Goal: Contribute content: Contribute content

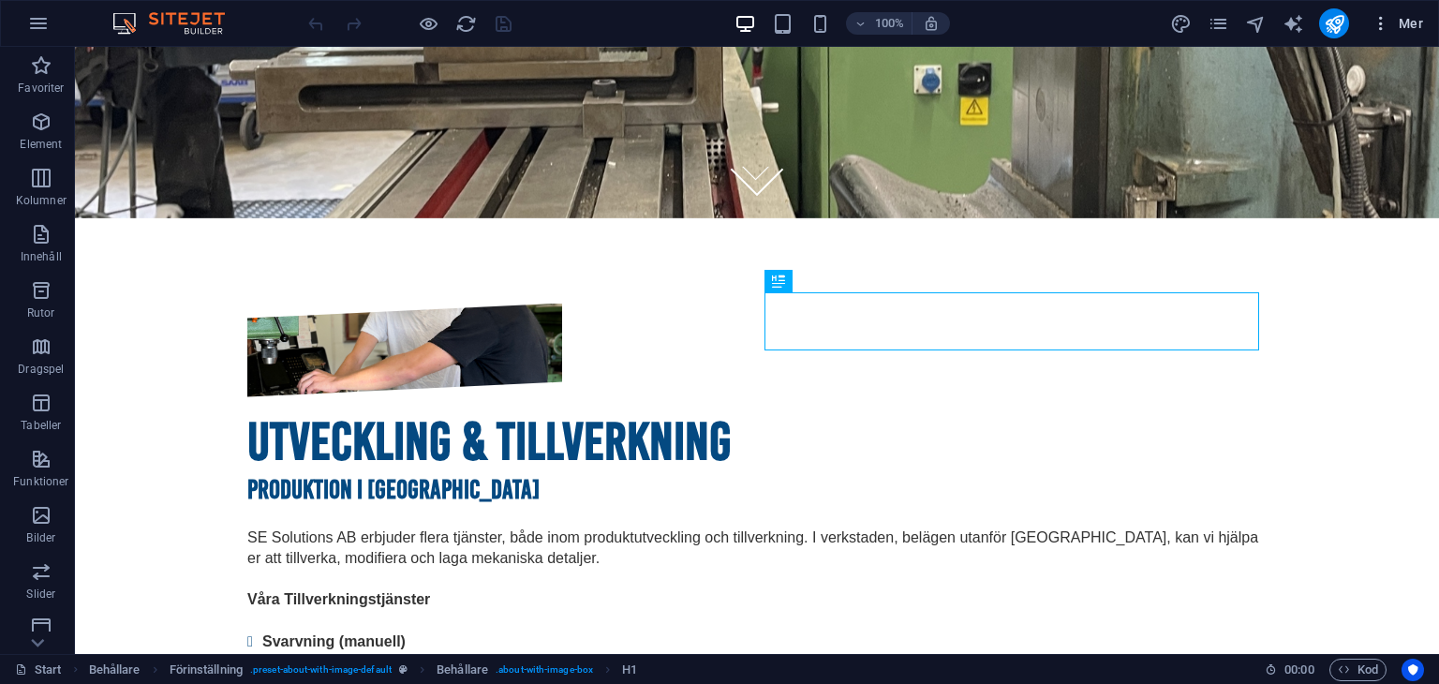
click at [1377, 20] on icon "button" at bounding box center [1380, 23] width 19 height 19
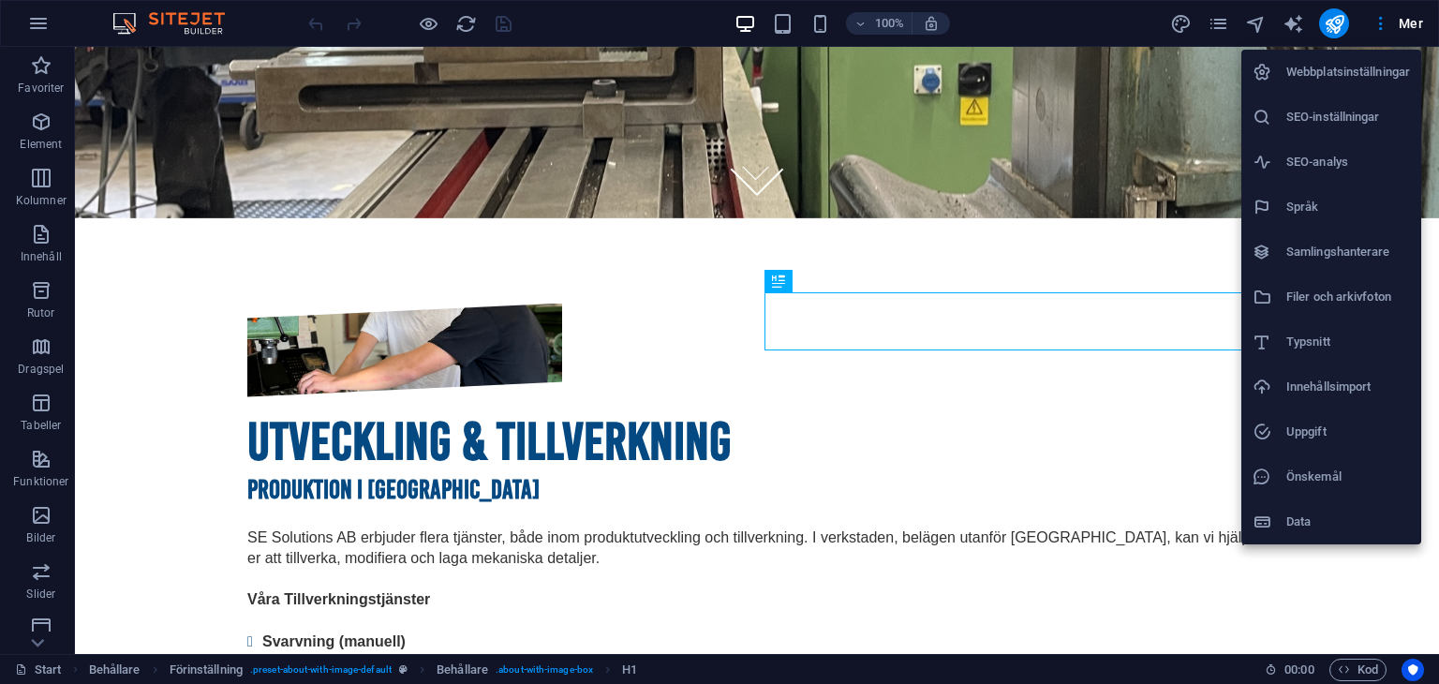
click at [1220, 23] on div at bounding box center [719, 342] width 1439 height 684
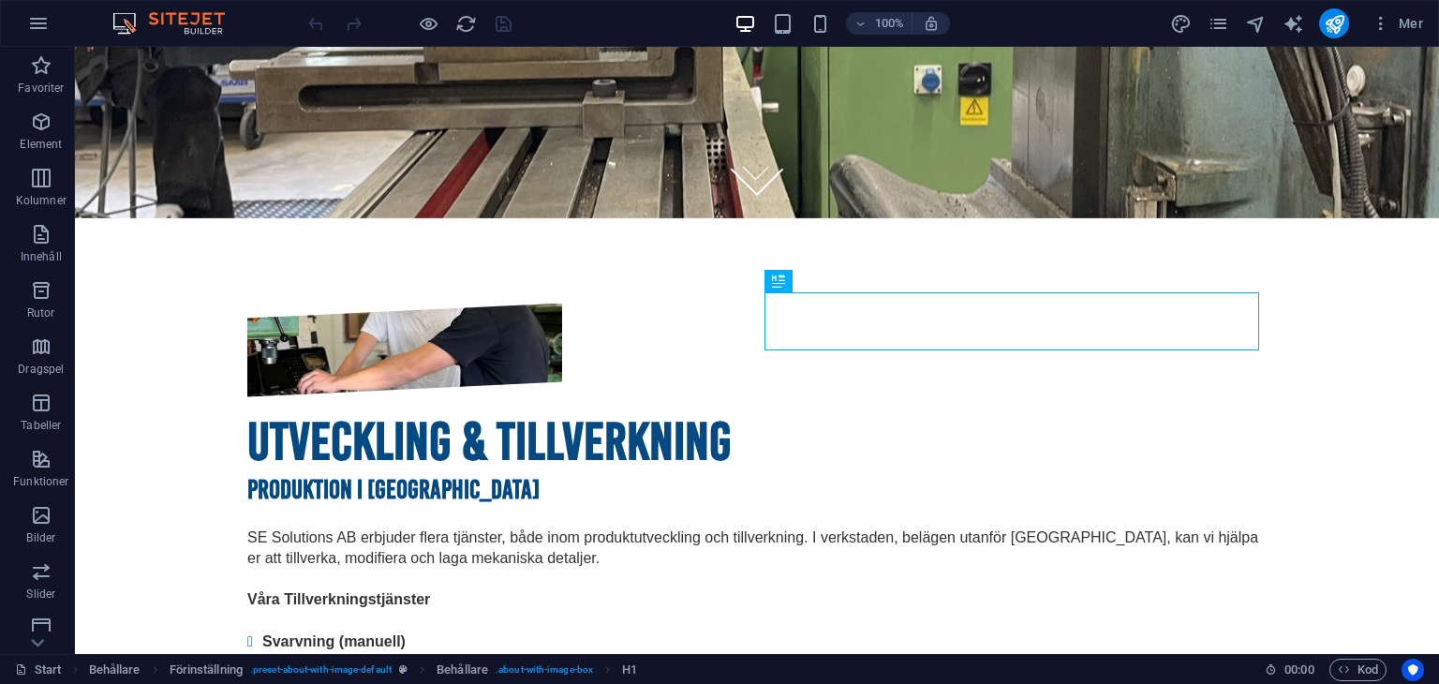
click at [1220, 23] on icon "pages" at bounding box center [1219, 24] width 22 height 22
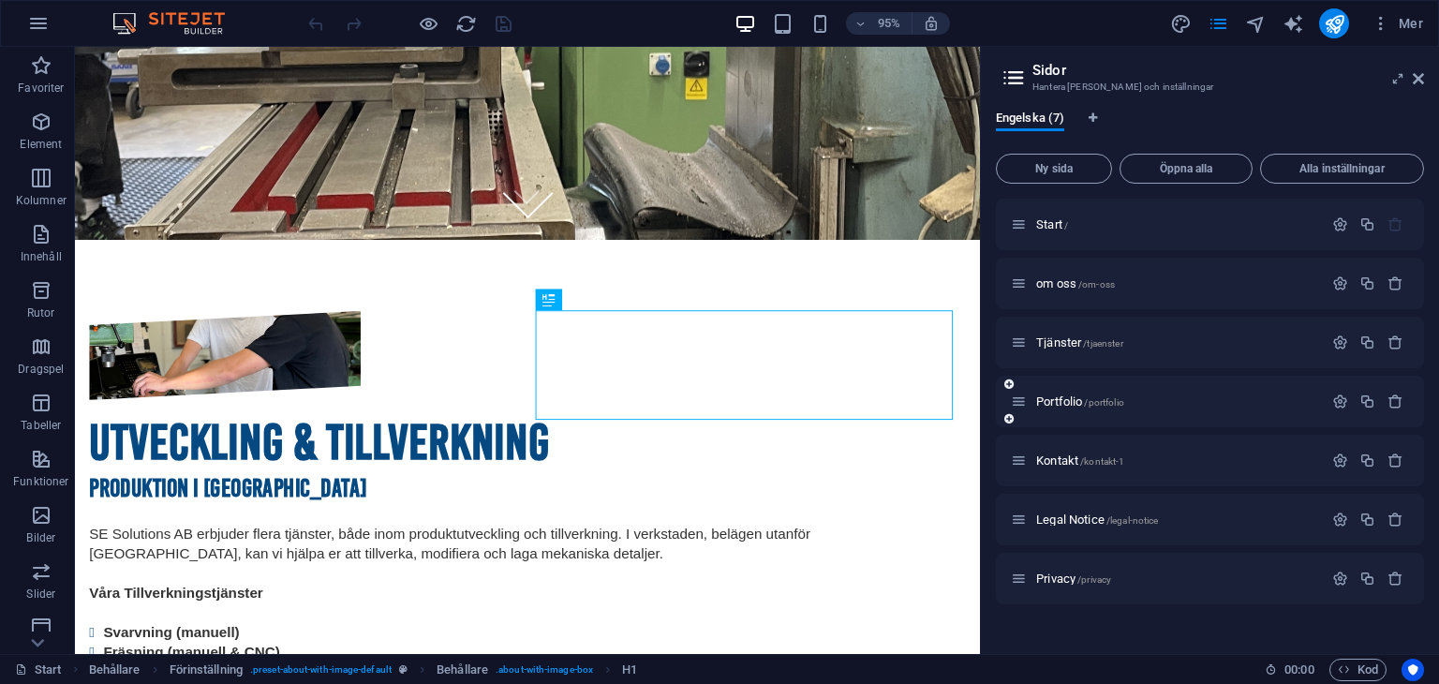
click at [1123, 408] on div "Portfolio /portfolio" at bounding box center [1167, 402] width 312 height 22
click at [1116, 398] on span "/portfolio" at bounding box center [1103, 402] width 39 height 10
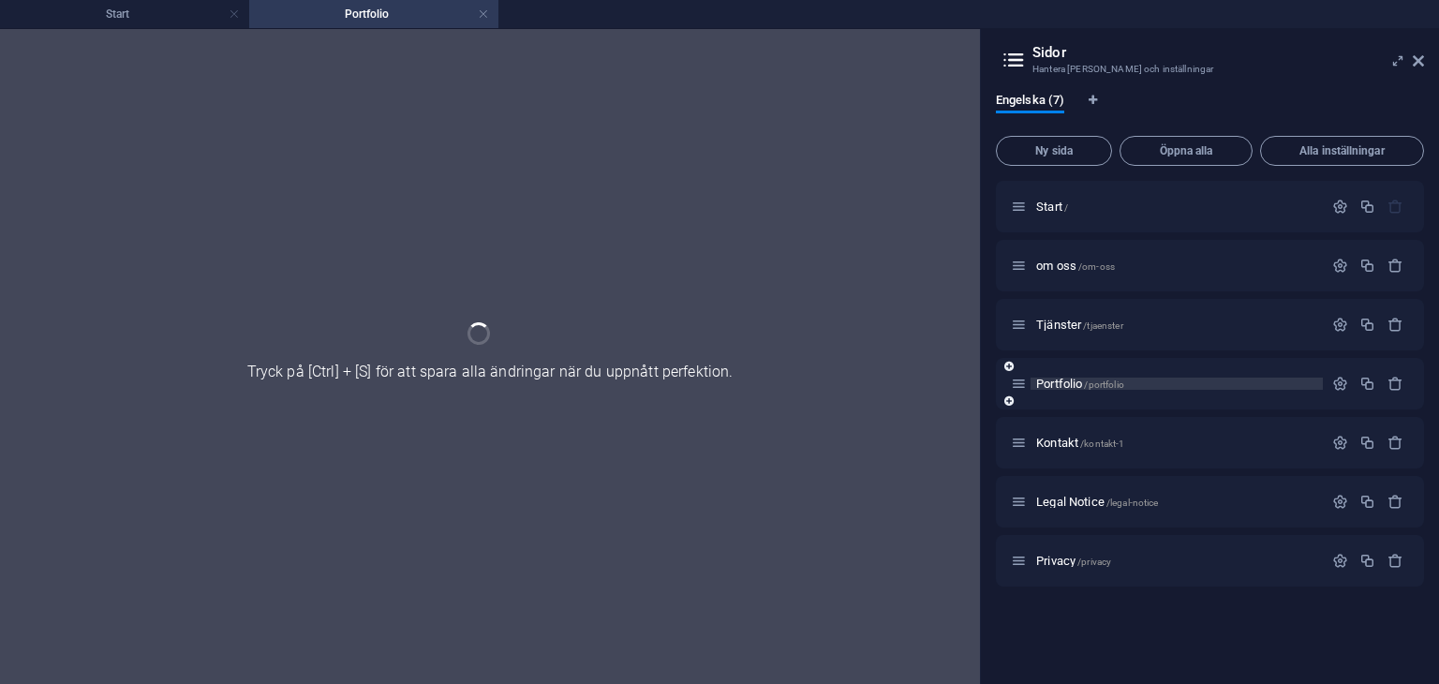
click at [1116, 398] on div "Portfolio /portfolio" at bounding box center [1210, 384] width 428 height 52
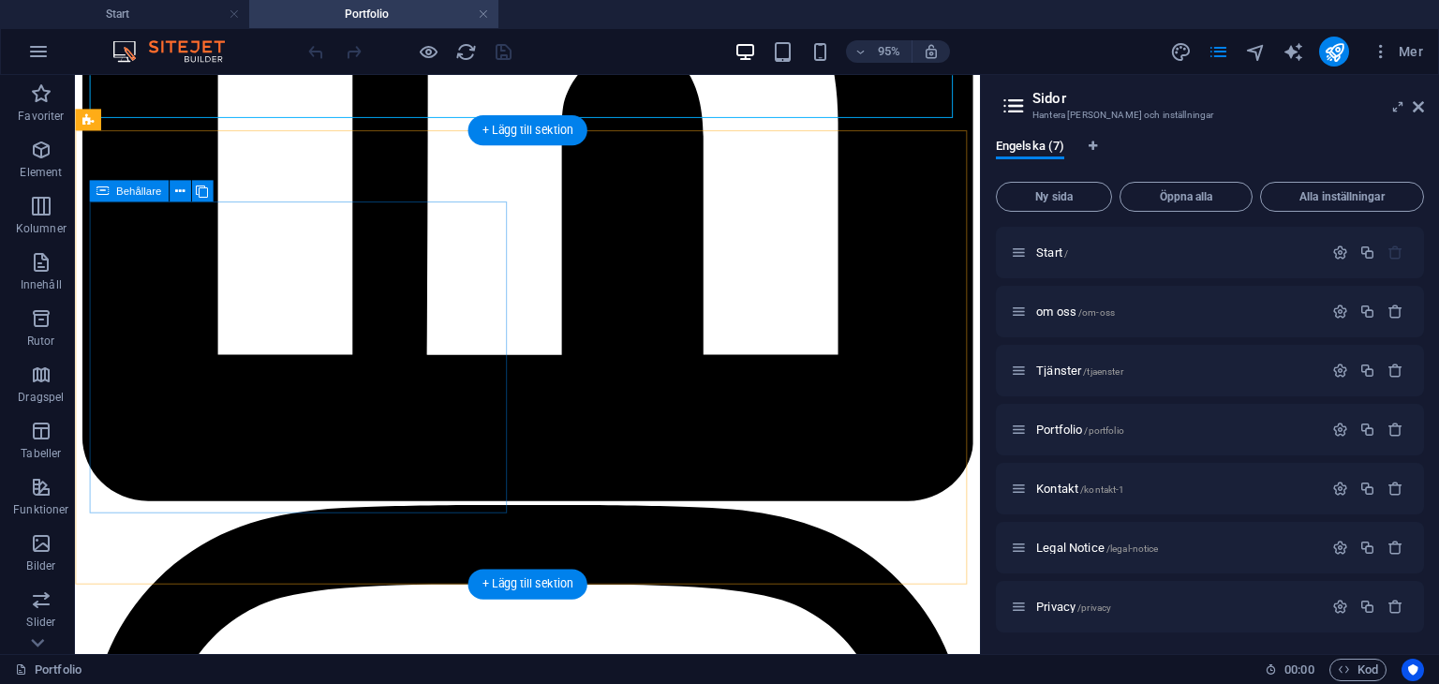
scroll to position [689, 0]
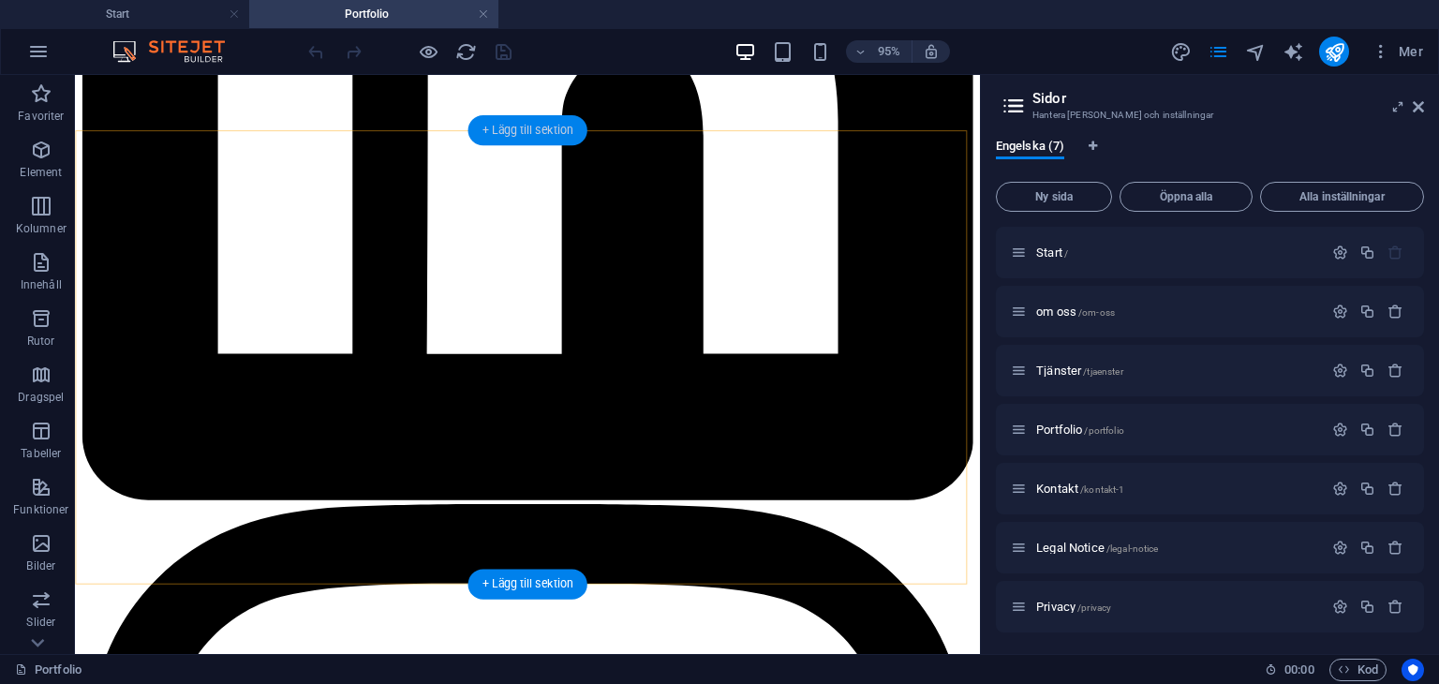
click at [554, 128] on div "+ Lägg till sektion" at bounding box center [527, 130] width 119 height 30
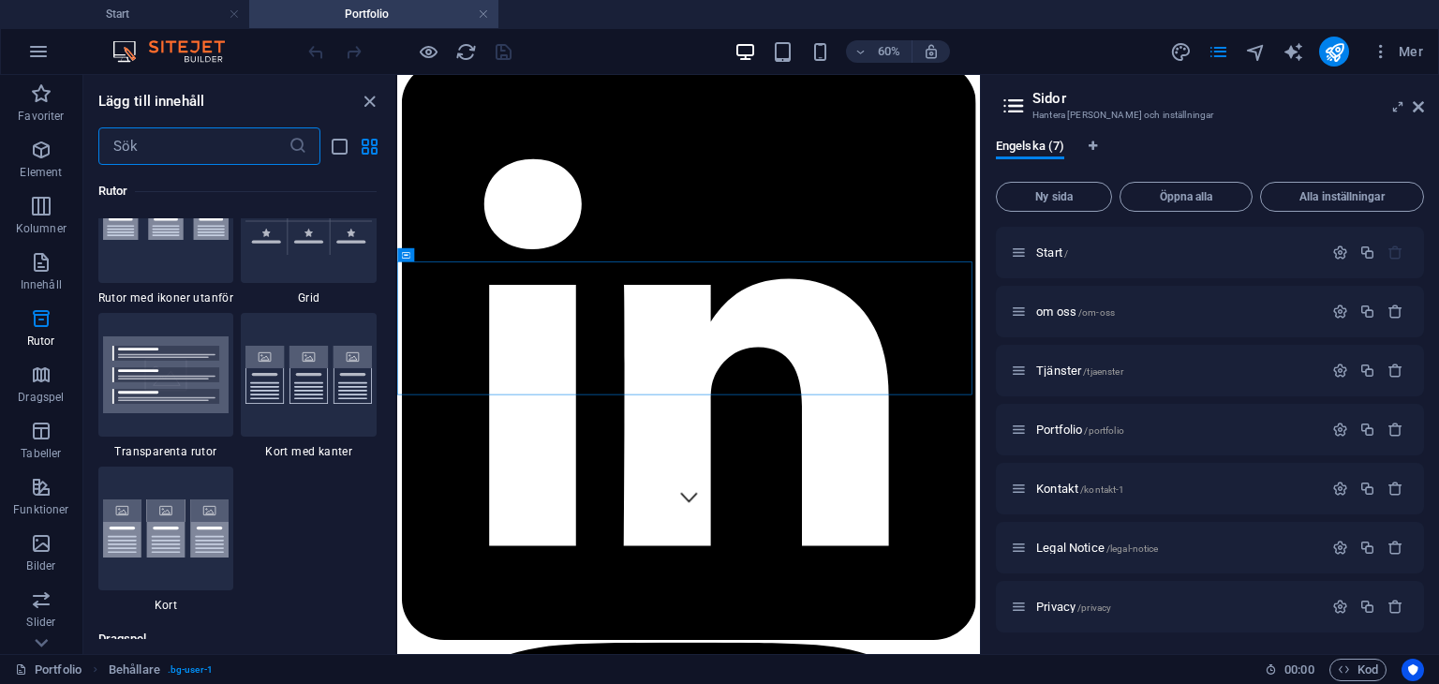
scroll to position [5533, 0]
click at [298, 400] on img at bounding box center [308, 376] width 126 height 59
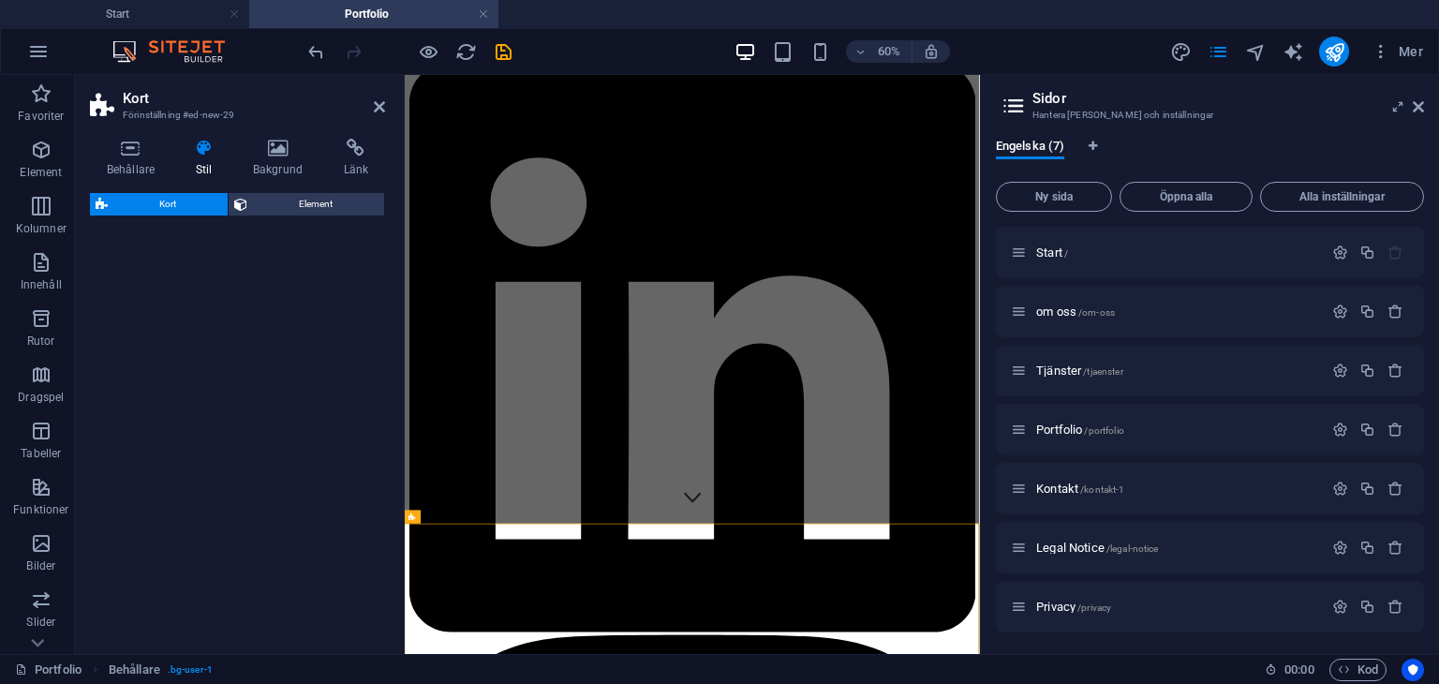
select select "rem"
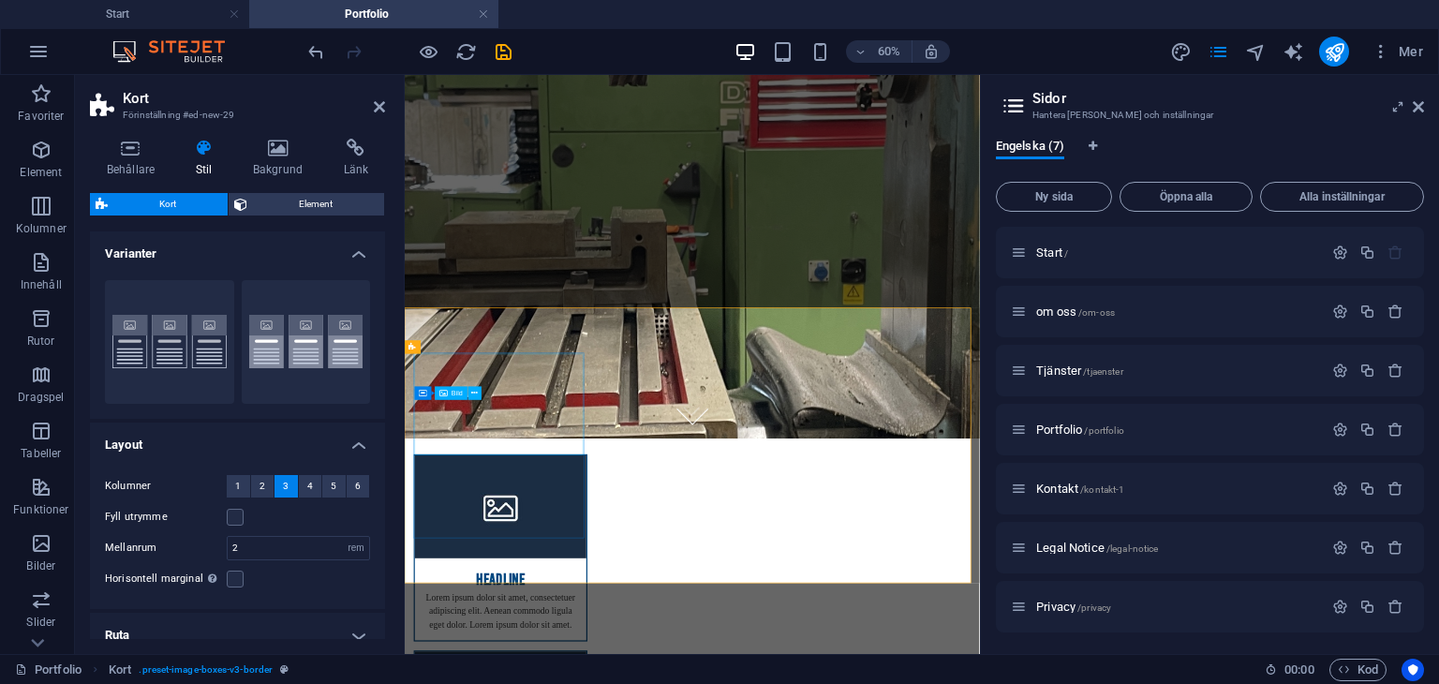
scroll to position [360, 0]
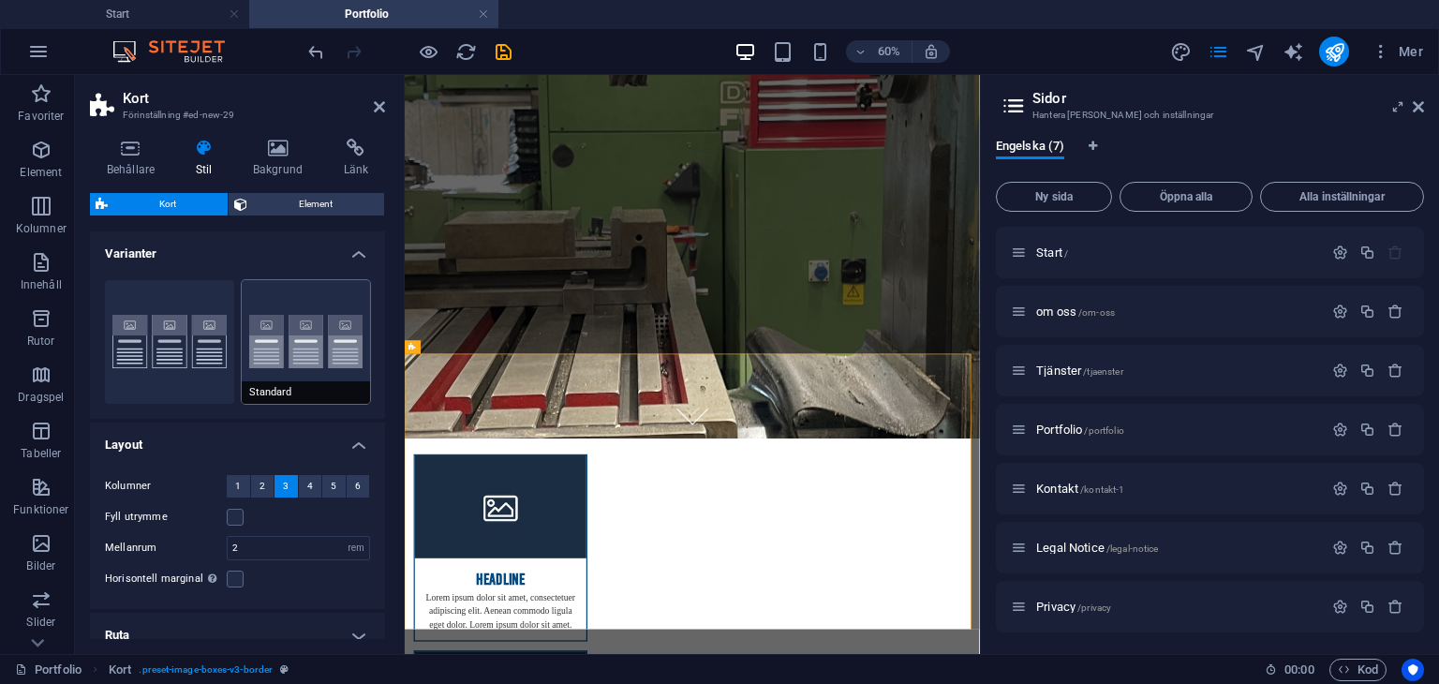
click at [319, 358] on button "Standard" at bounding box center [306, 342] width 129 height 124
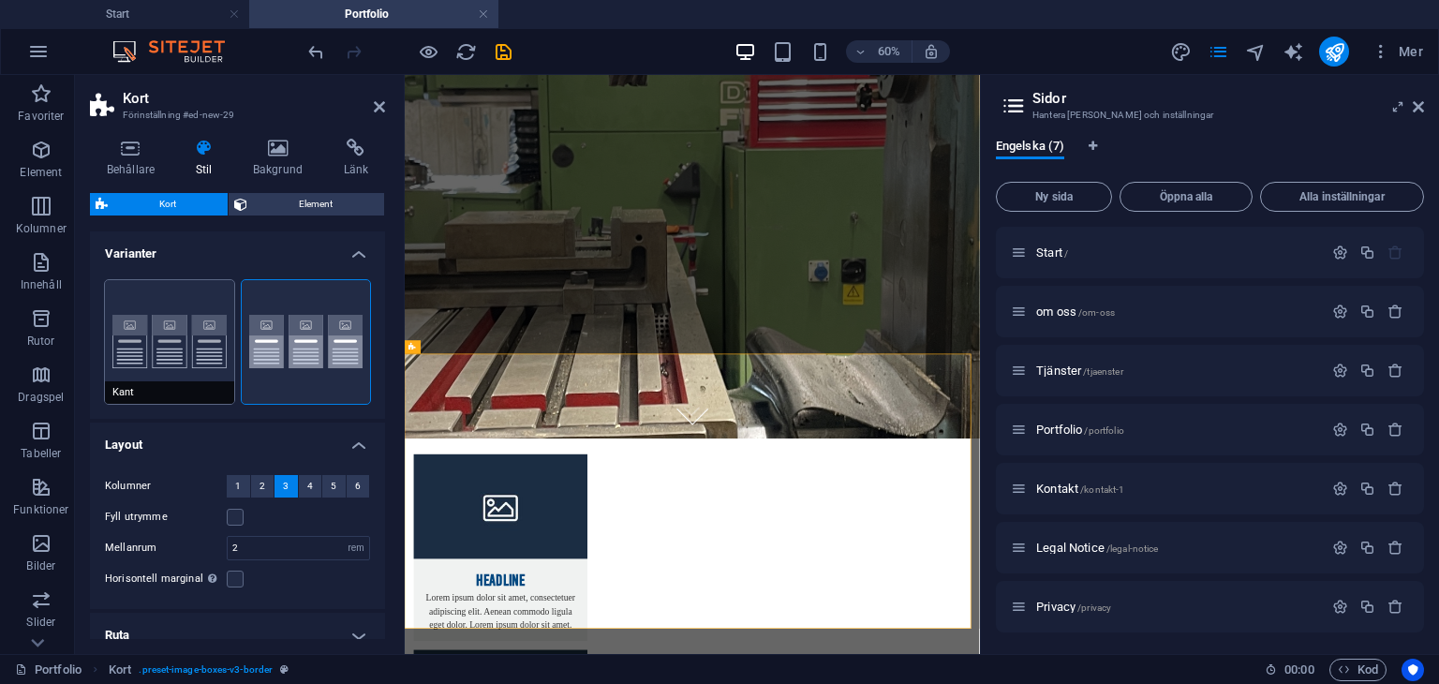
click at [192, 352] on button "Kant" at bounding box center [169, 342] width 129 height 124
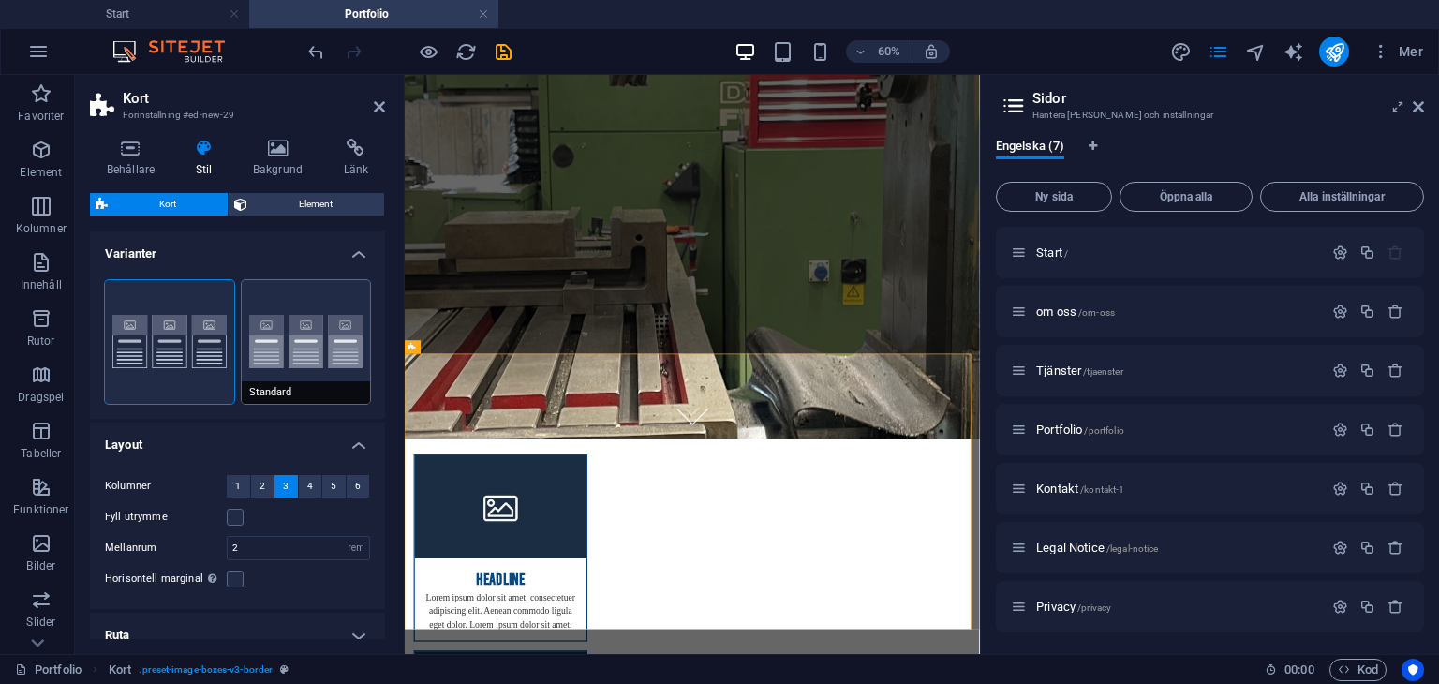
click at [281, 349] on button "Standard" at bounding box center [306, 342] width 129 height 124
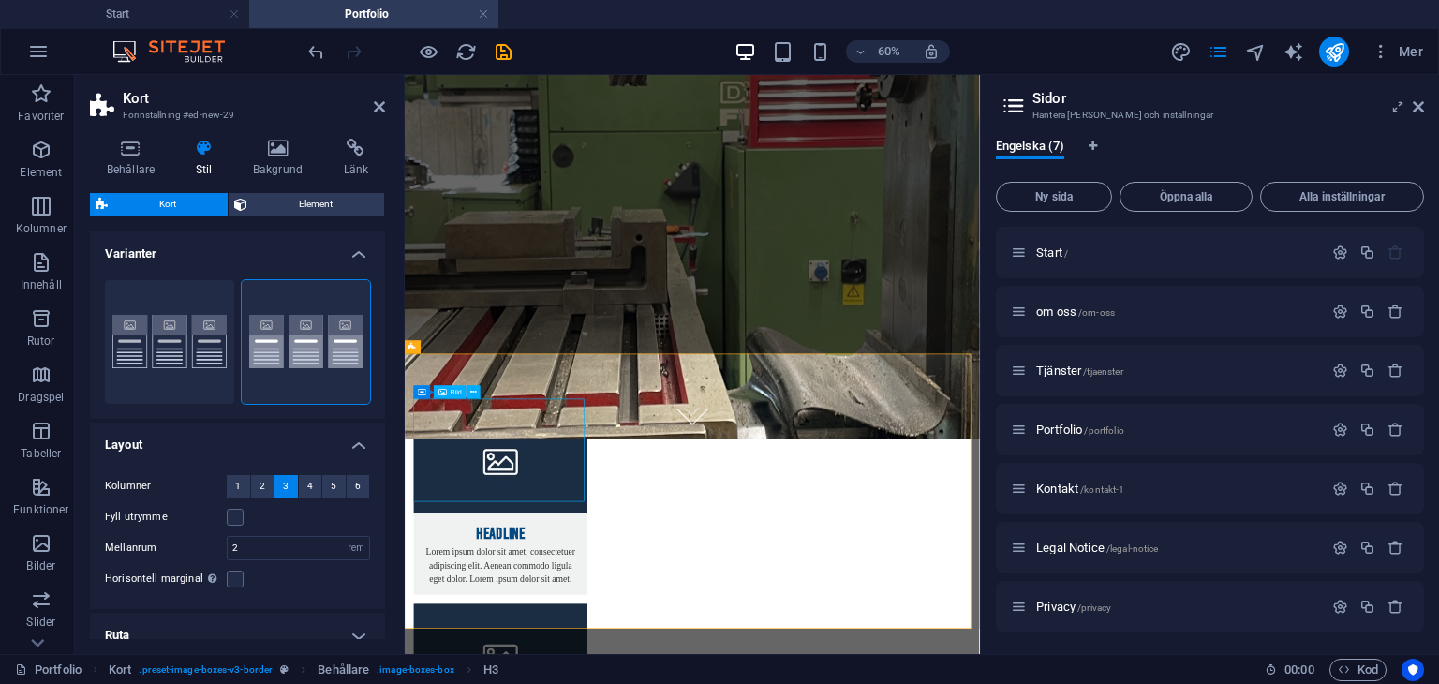
select select "%"
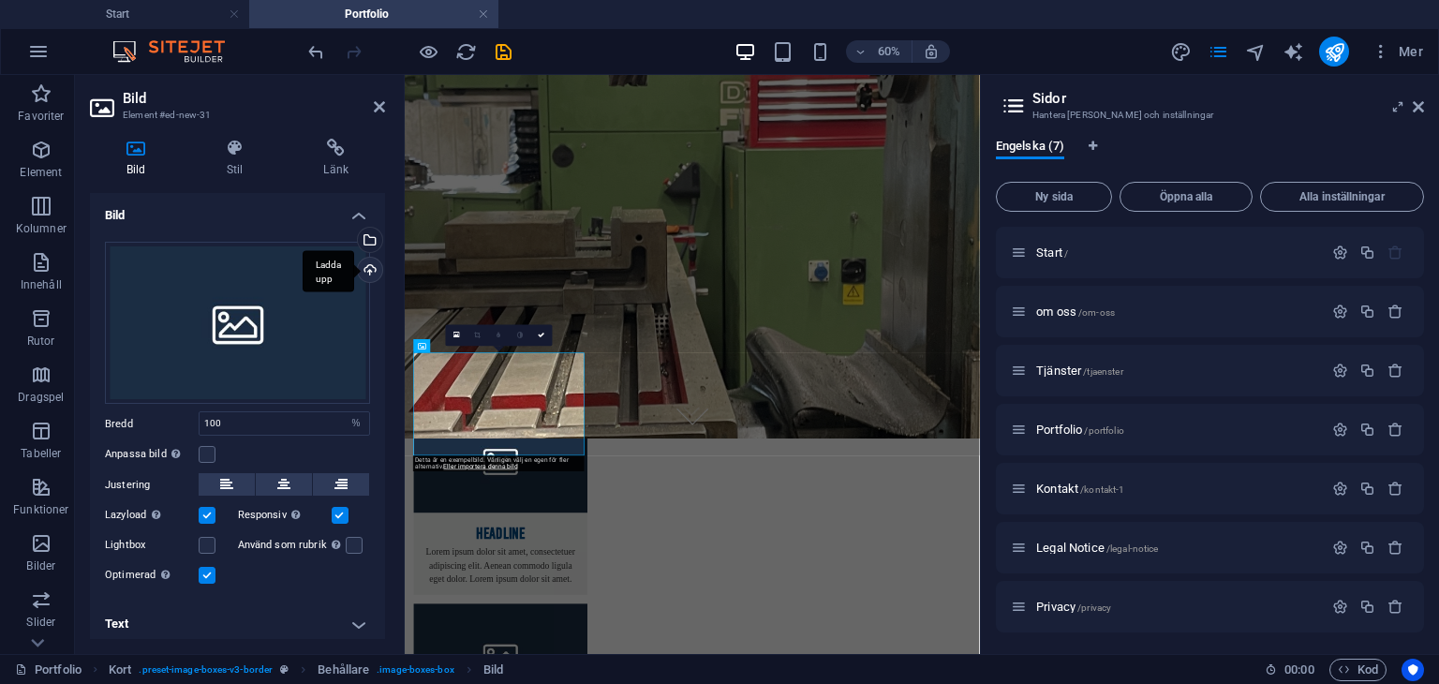
click at [367, 268] on div "Ladda upp" at bounding box center [368, 272] width 28 height 28
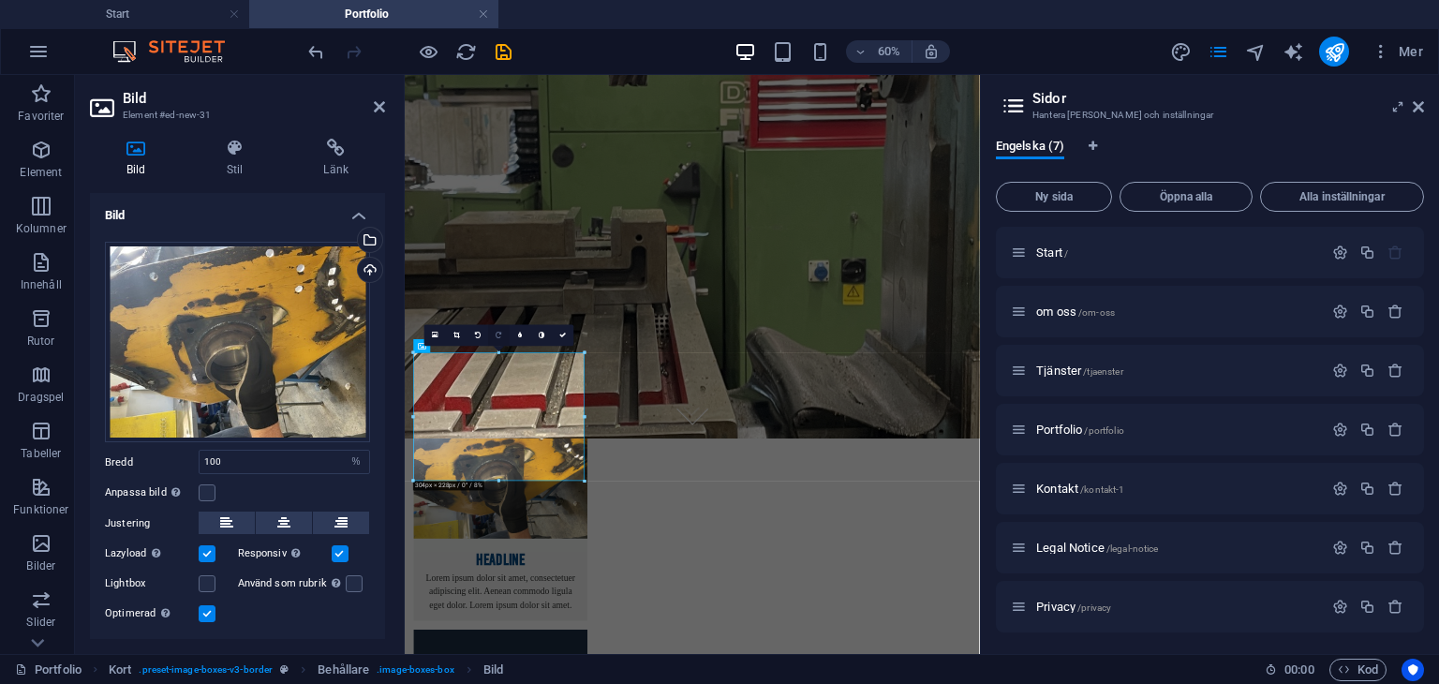
click at [493, 327] on link at bounding box center [499, 336] width 22 height 22
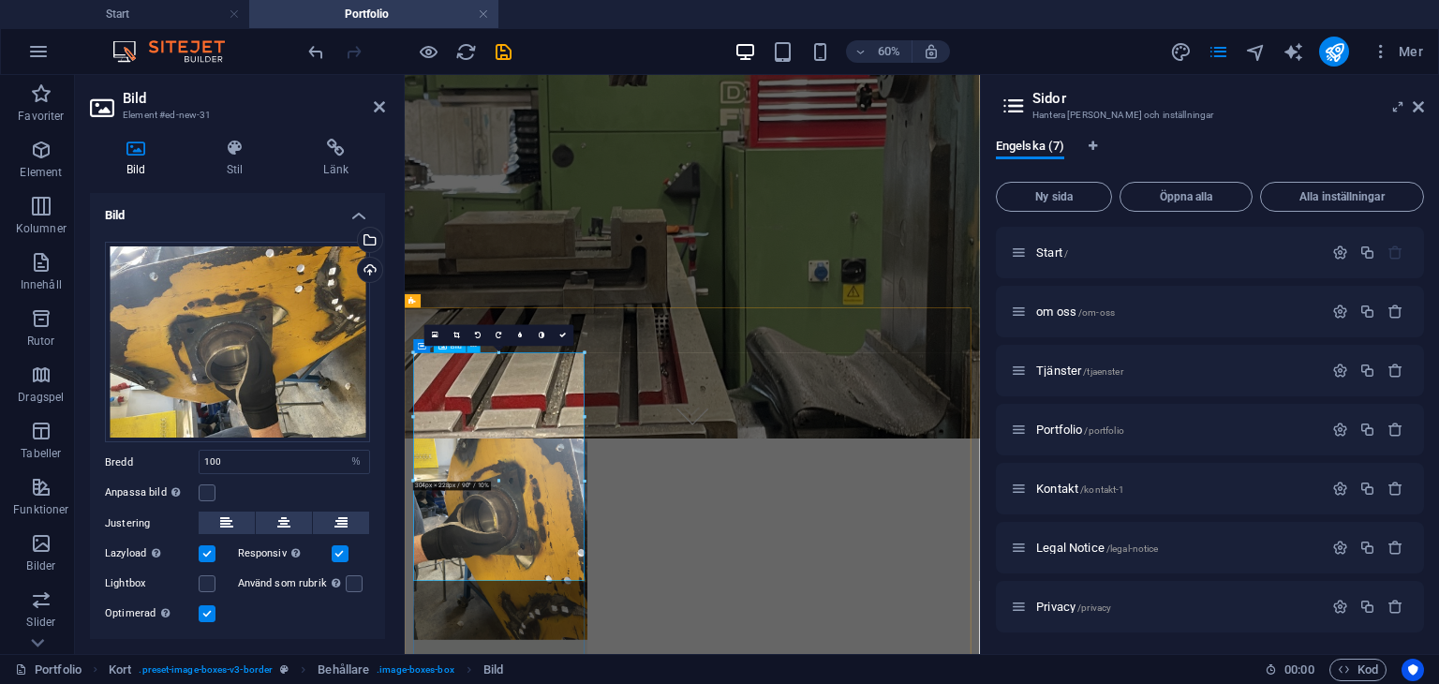
click at [457, 330] on link at bounding box center [457, 336] width 22 height 22
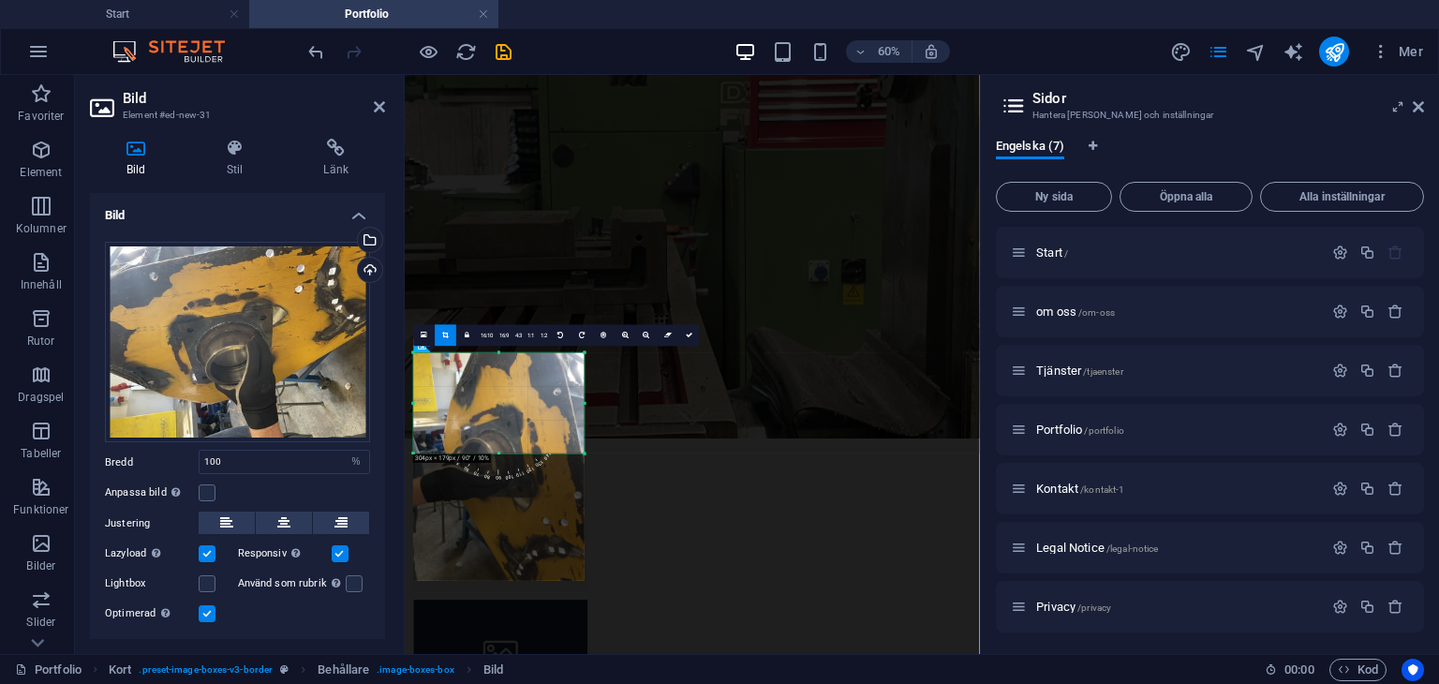
drag, startPoint x: 498, startPoint y: 579, endPoint x: 536, endPoint y: 366, distance: 215.9
click at [536, 366] on div "180 170 160 150 140 130 120 110 100 90 80 70 60 50 40 30 20 10 0 -10 -20 -30 -4…" at bounding box center [499, 403] width 170 height 100
click at [536, 366] on div at bounding box center [499, 467] width 170 height 228
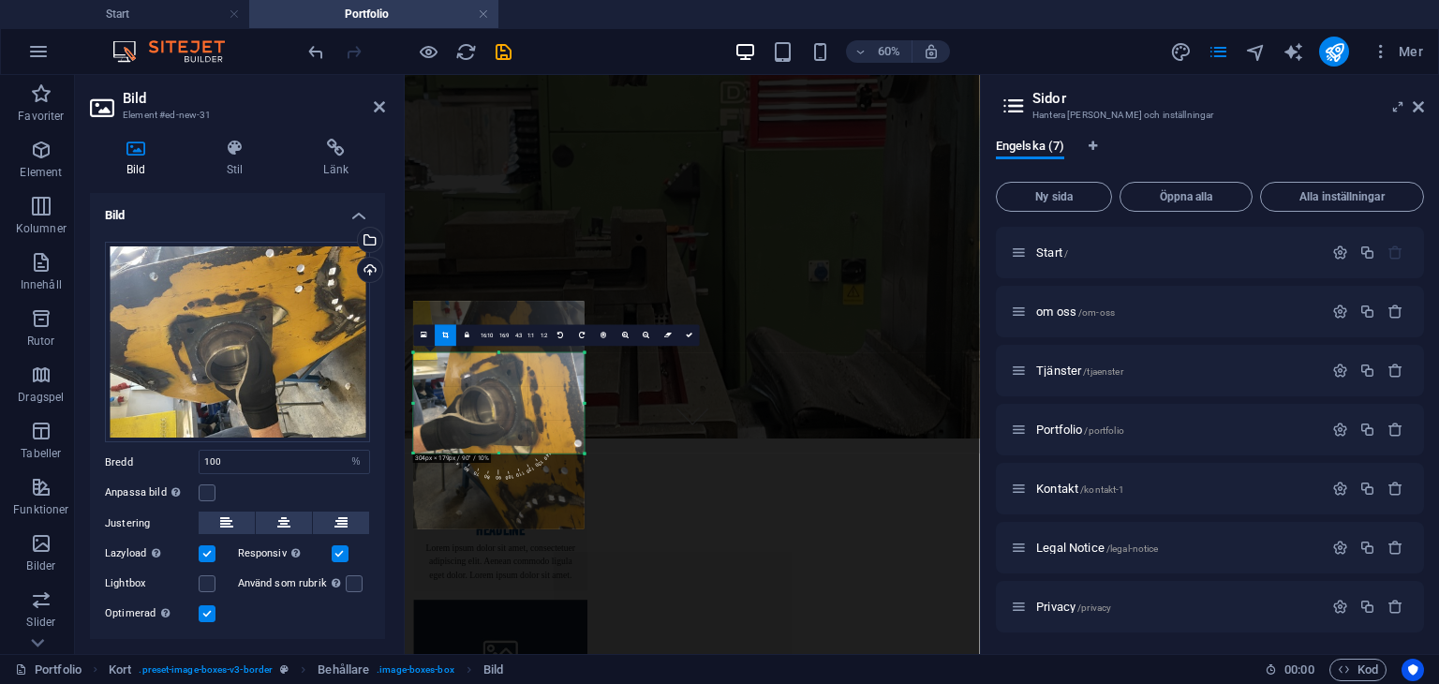
drag, startPoint x: 525, startPoint y: 418, endPoint x: 501, endPoint y: 350, distance: 71.4
click at [501, 353] on div "180 170 160 150 140 130 120 110 100 90 80 70 60 50 40 30 20 10 0 -10 -20 -30 -4…" at bounding box center [499, 403] width 170 height 100
click at [686, 336] on icon at bounding box center [689, 335] width 7 height 7
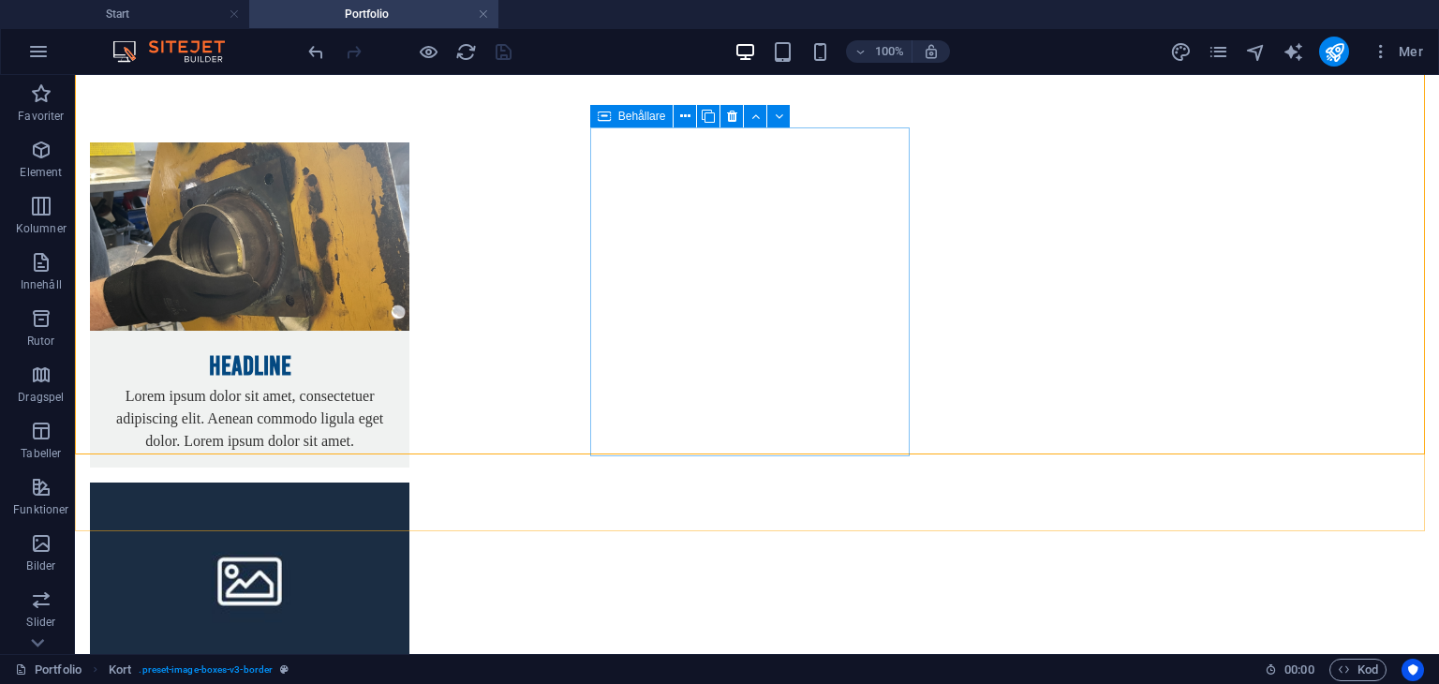
scroll to position [770, 0]
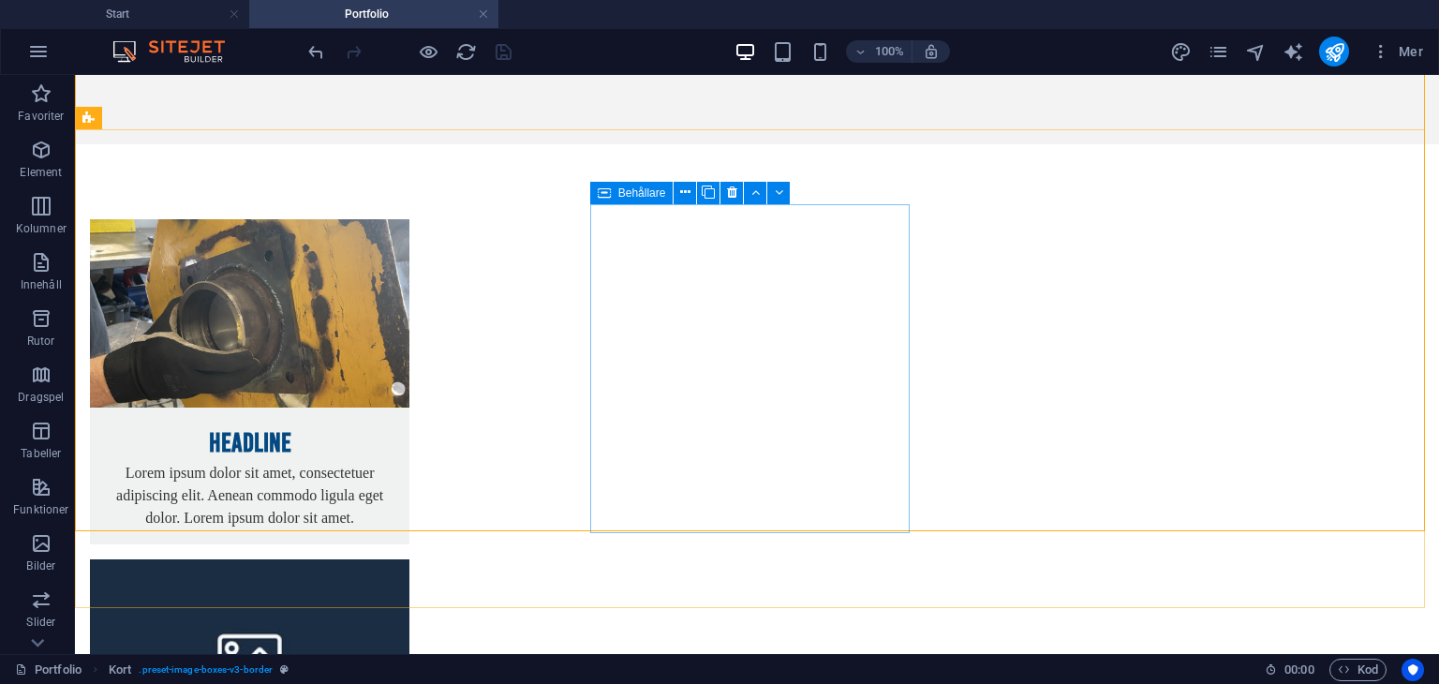
click at [483, 12] on link at bounding box center [483, 15] width 11 height 18
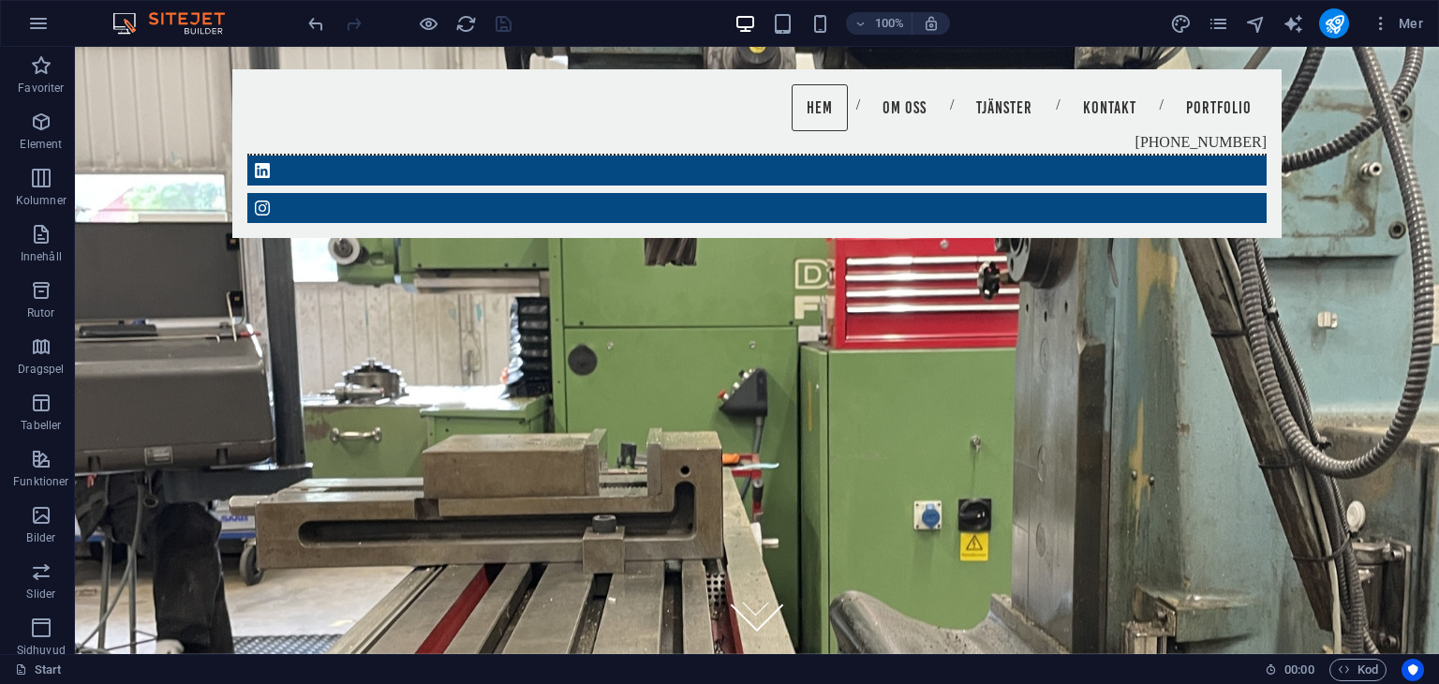
scroll to position [436, 0]
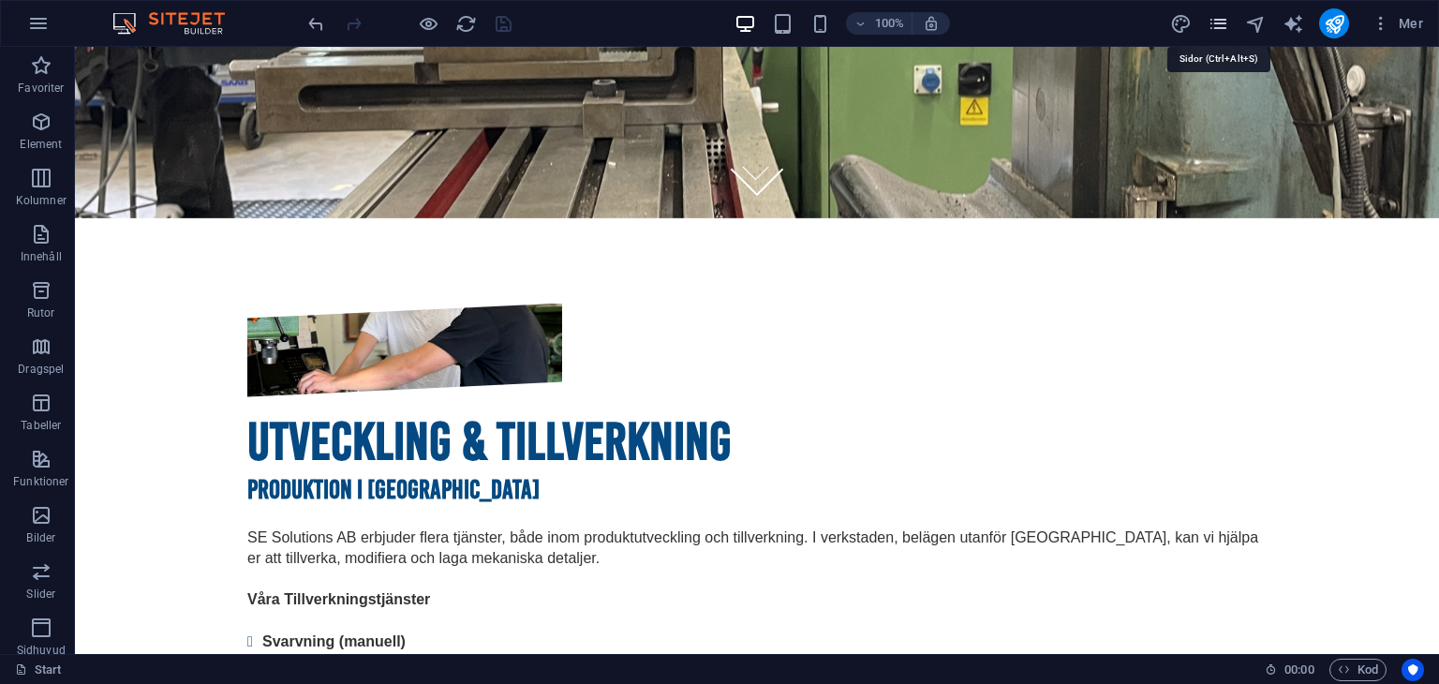
click at [1218, 20] on icon "pages" at bounding box center [1219, 24] width 22 height 22
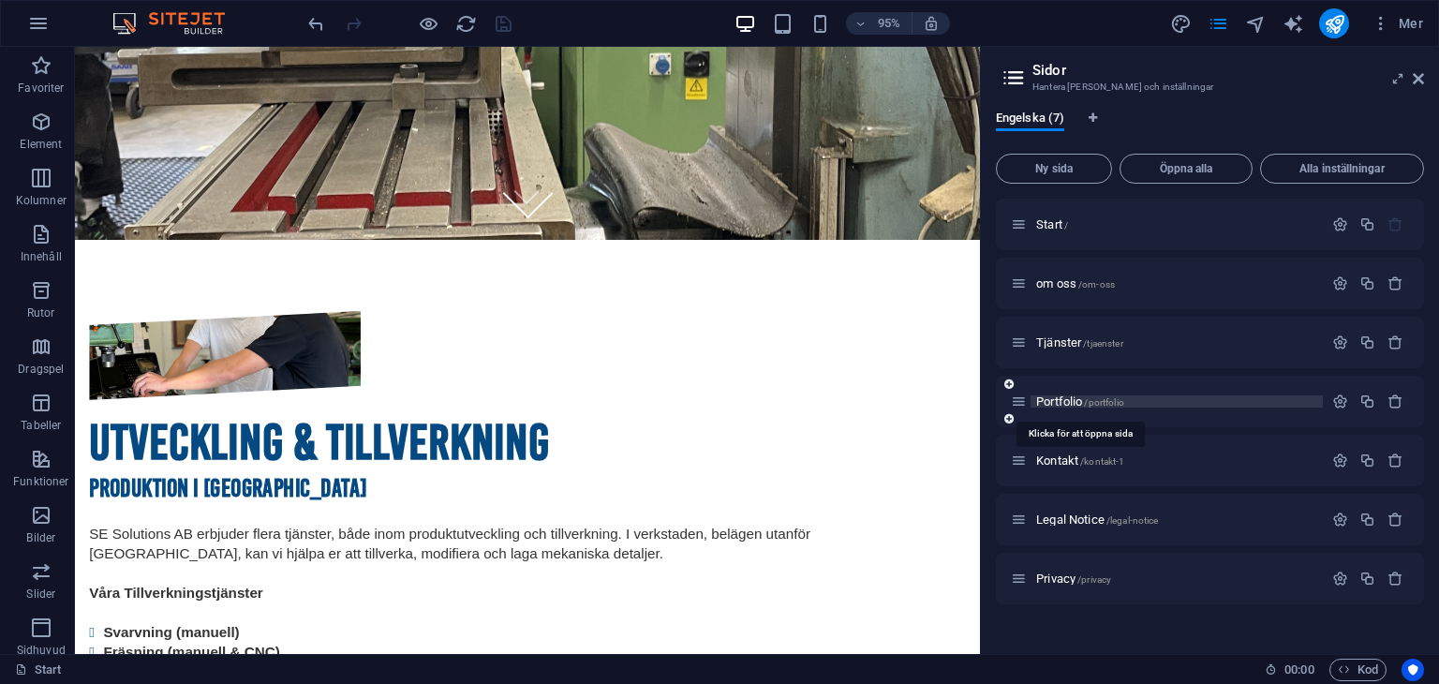
click at [1081, 399] on span "Portfolio /portfolio" at bounding box center [1080, 401] width 88 height 14
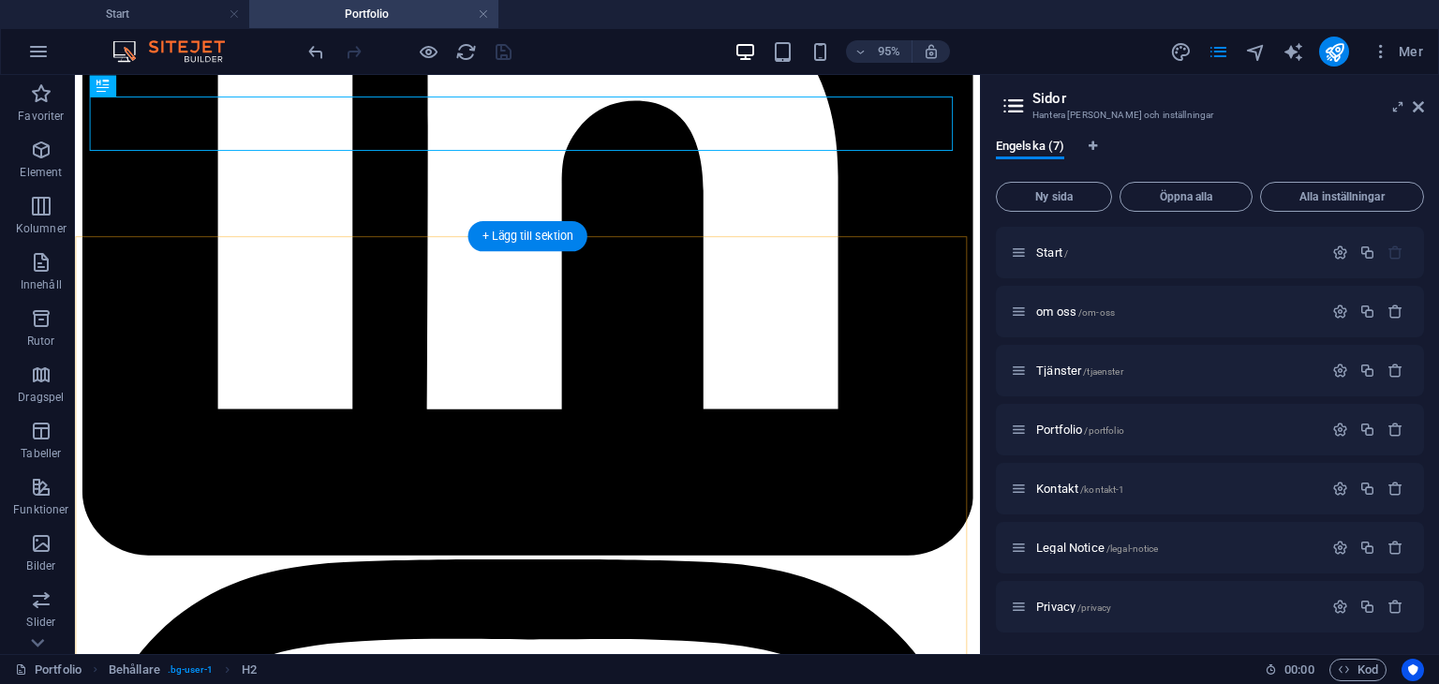
scroll to position [681, 0]
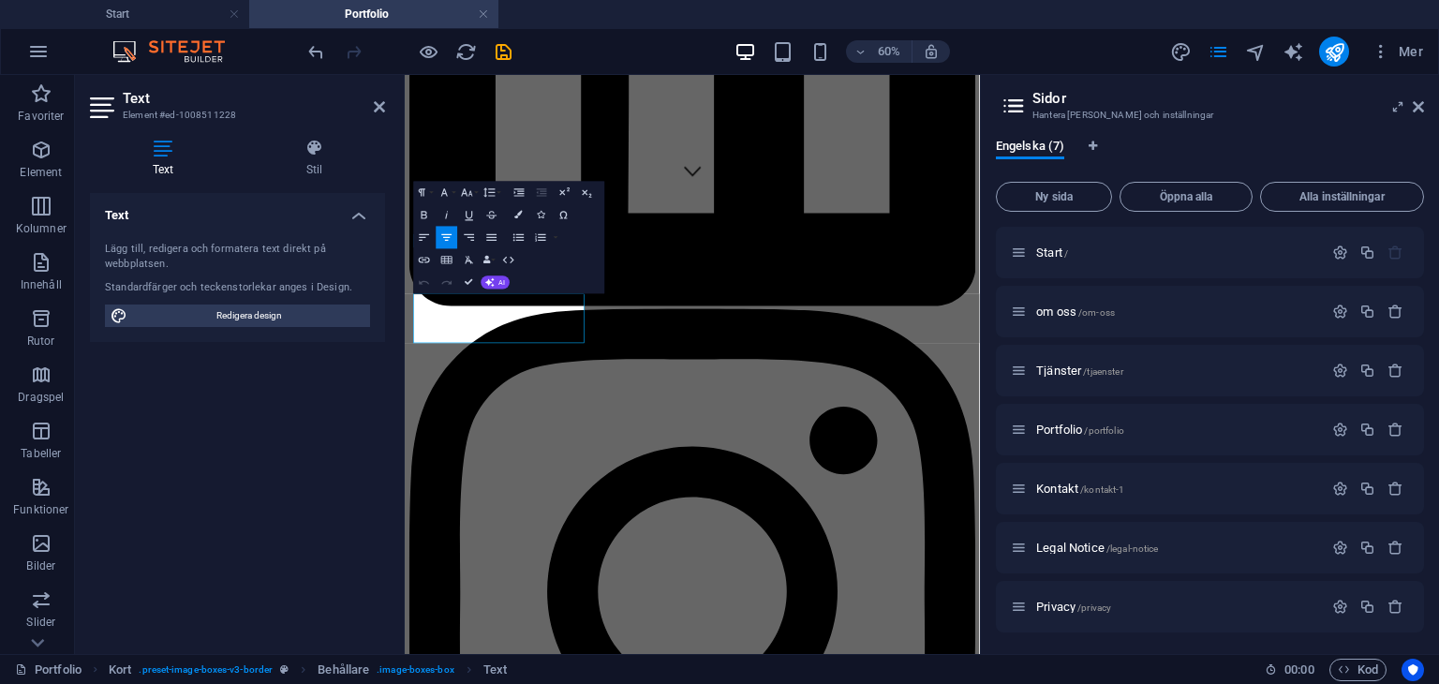
drag, startPoint x: 683, startPoint y: 499, endPoint x: 342, endPoint y: 452, distance: 344.3
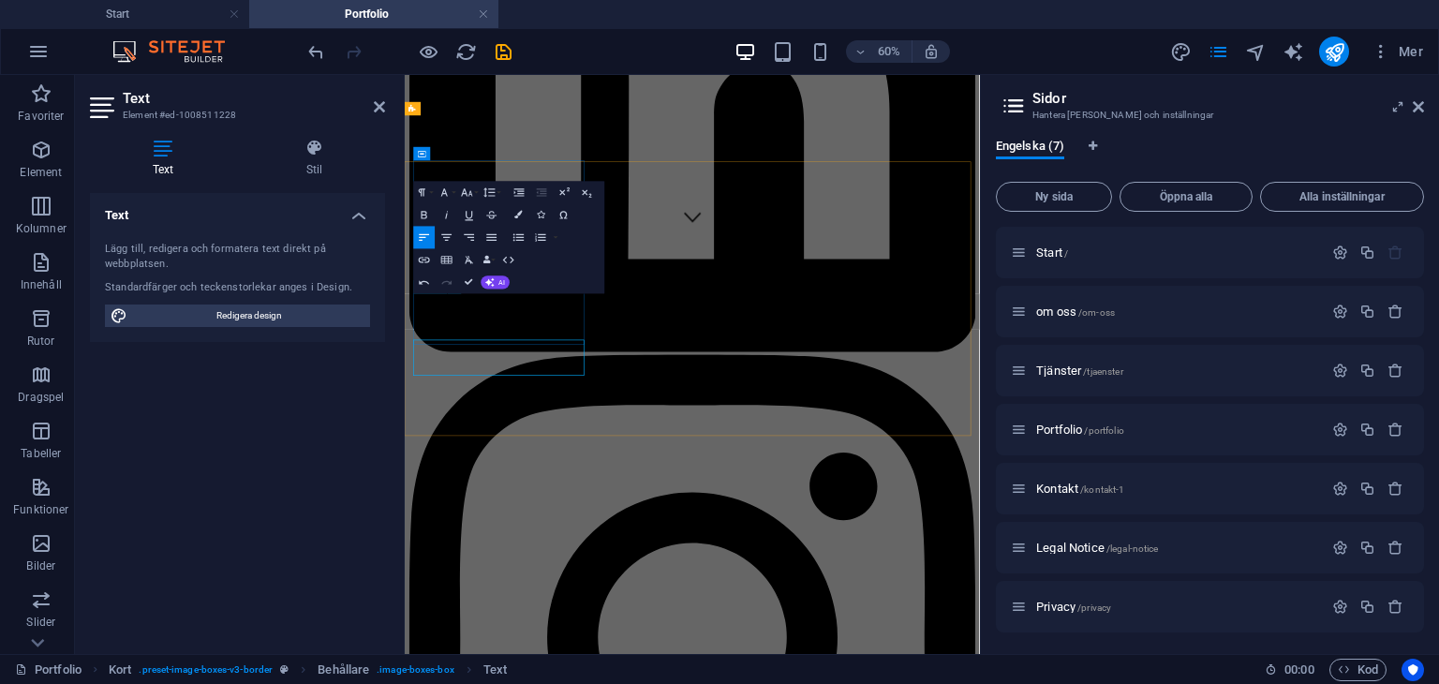
drag, startPoint x: 479, startPoint y: 467, endPoint x: 452, endPoint y: 478, distance: 28.5
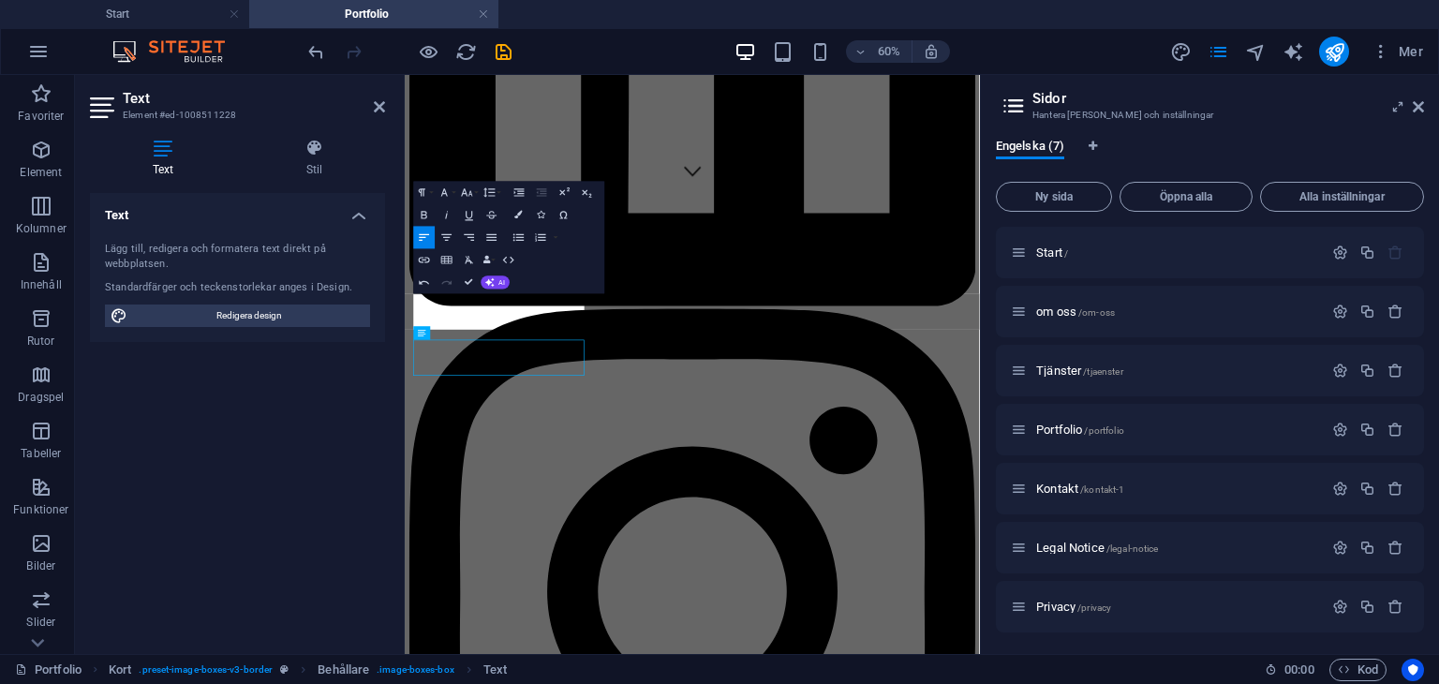
scroll to position [680, 0]
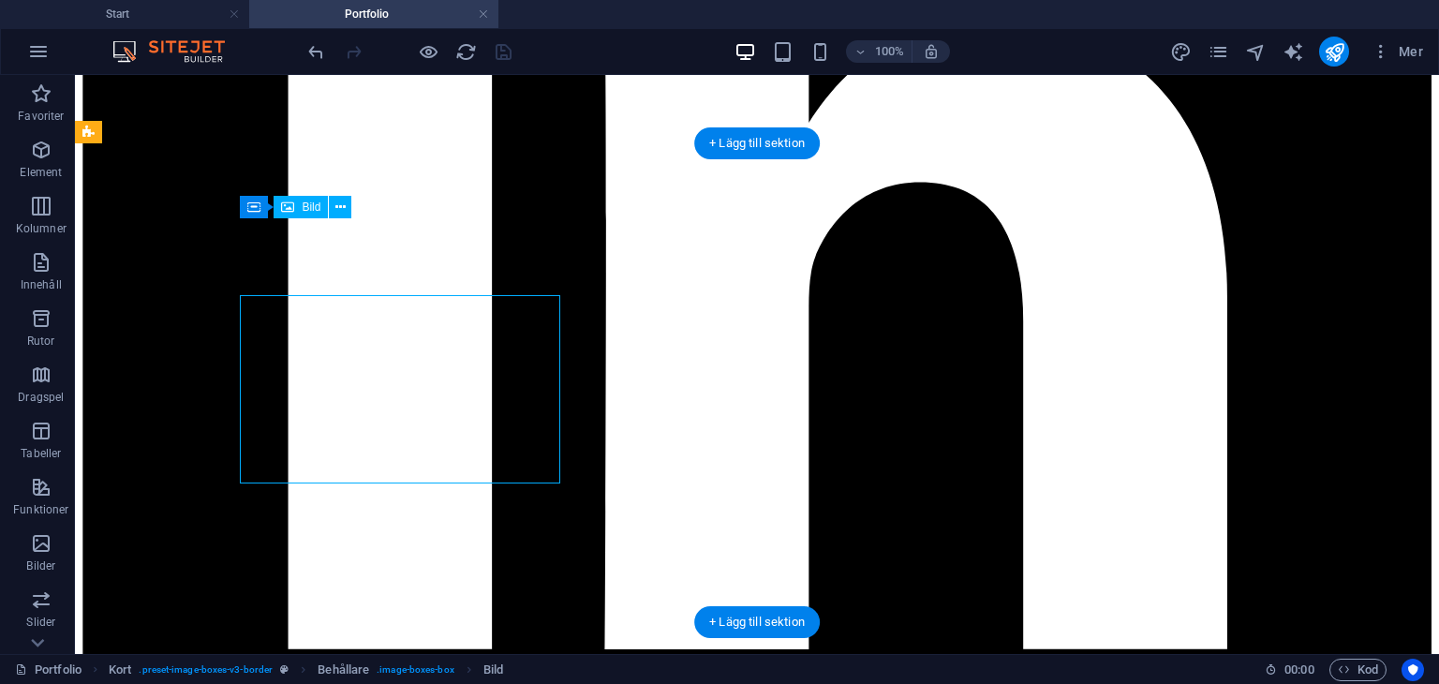
select select "%"
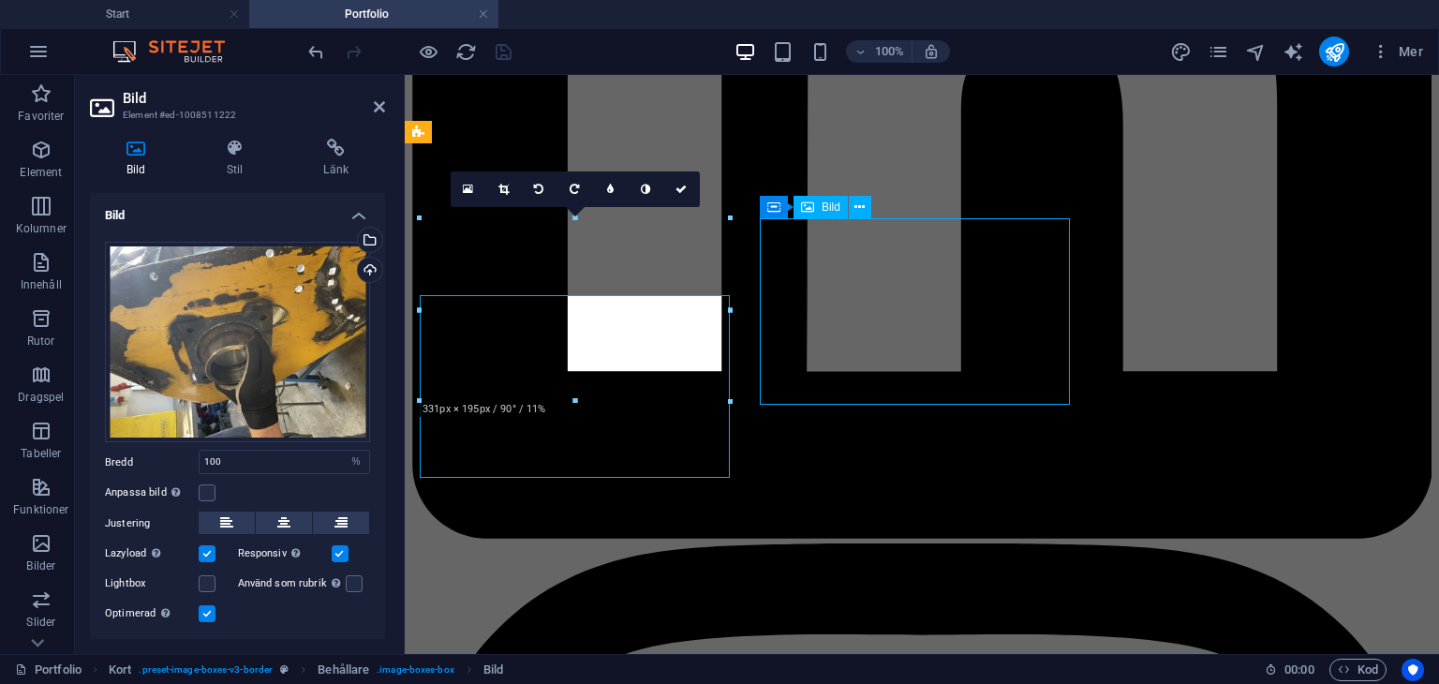
select select "%"
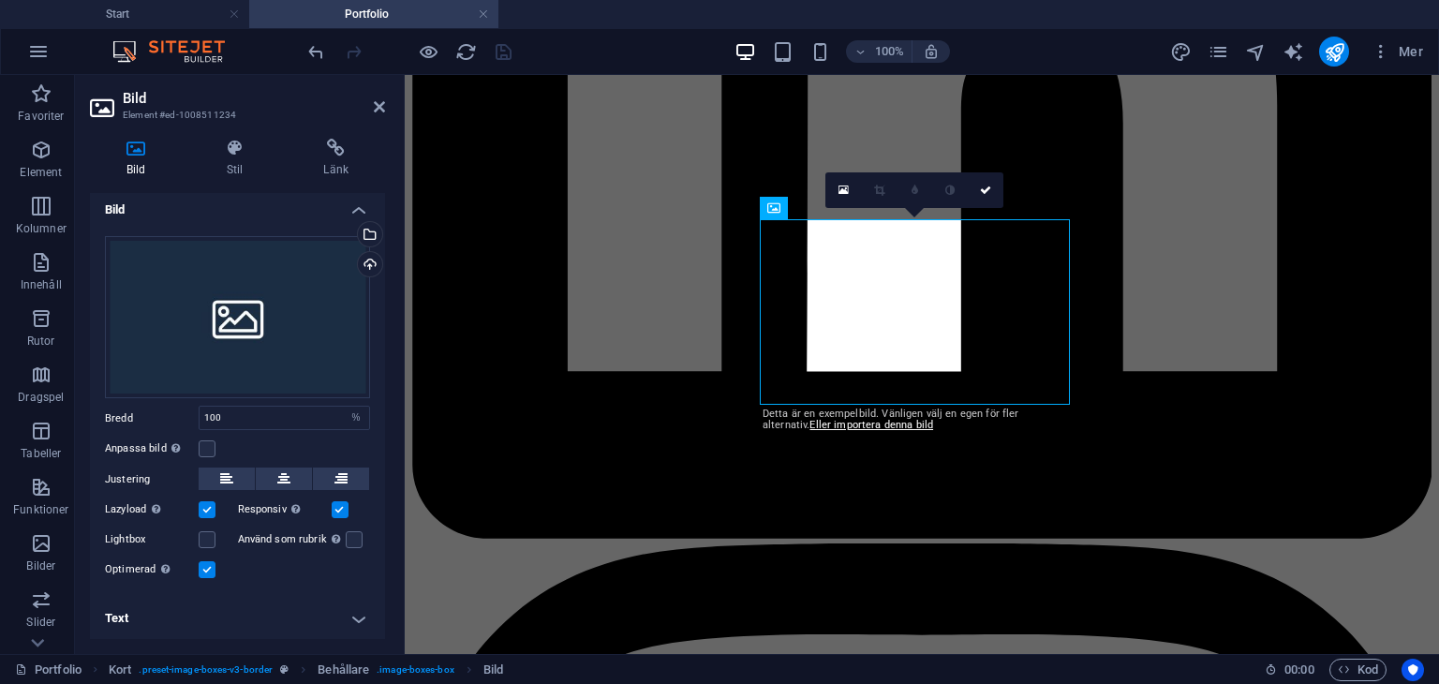
scroll to position [3, 0]
click at [993, 182] on link at bounding box center [986, 190] width 36 height 36
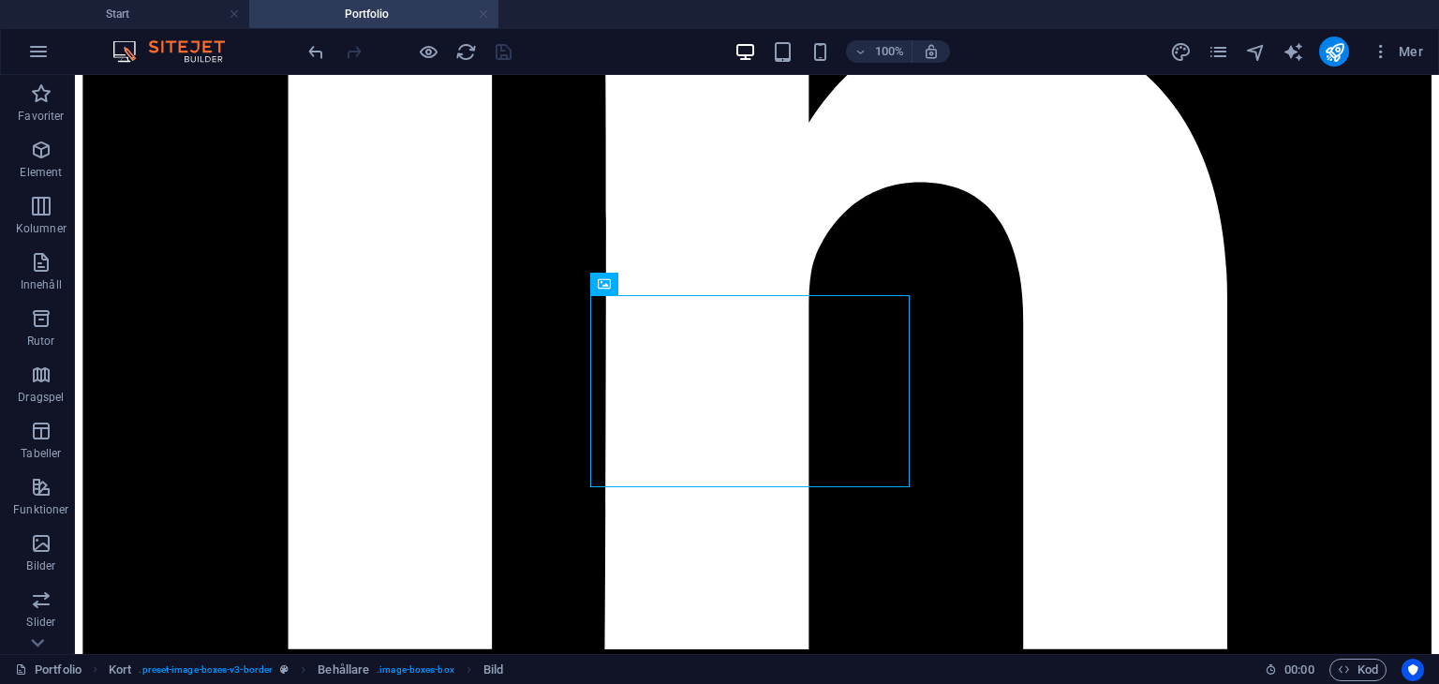
scroll to position [678, 0]
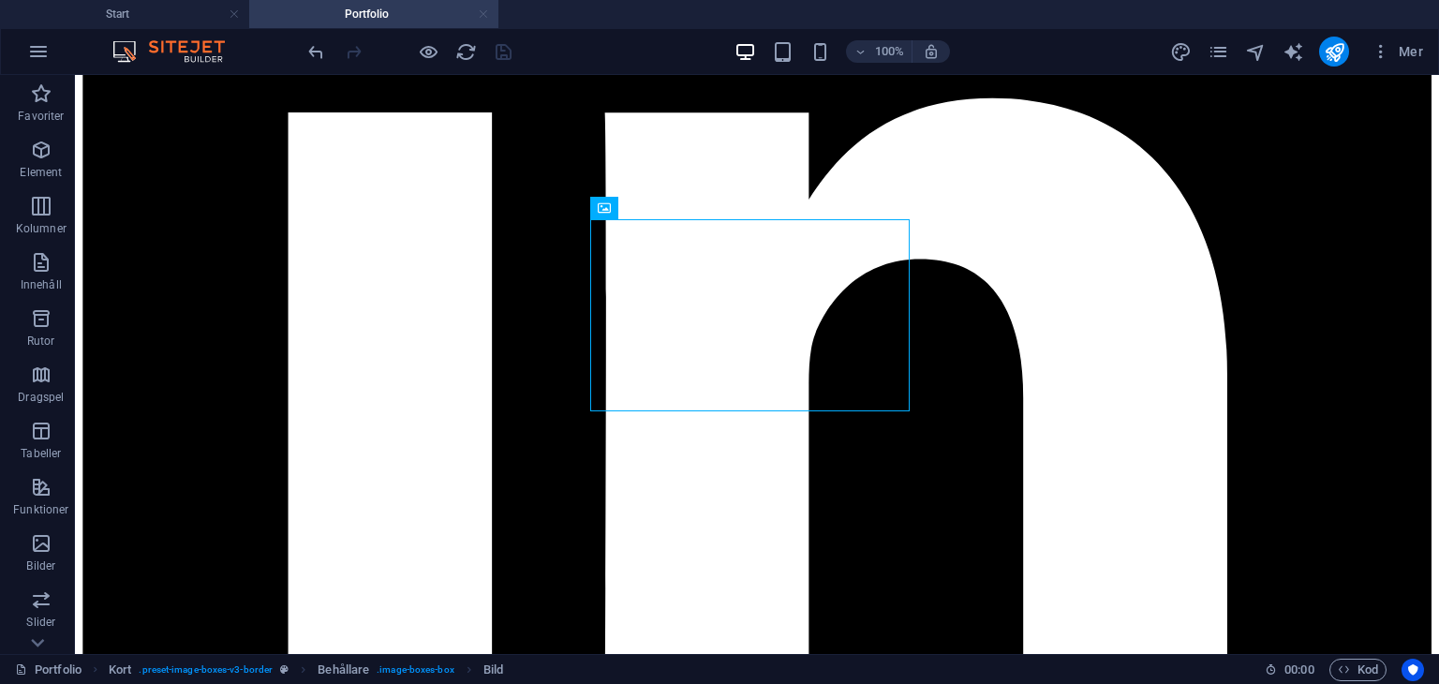
click at [481, 20] on link at bounding box center [483, 15] width 11 height 18
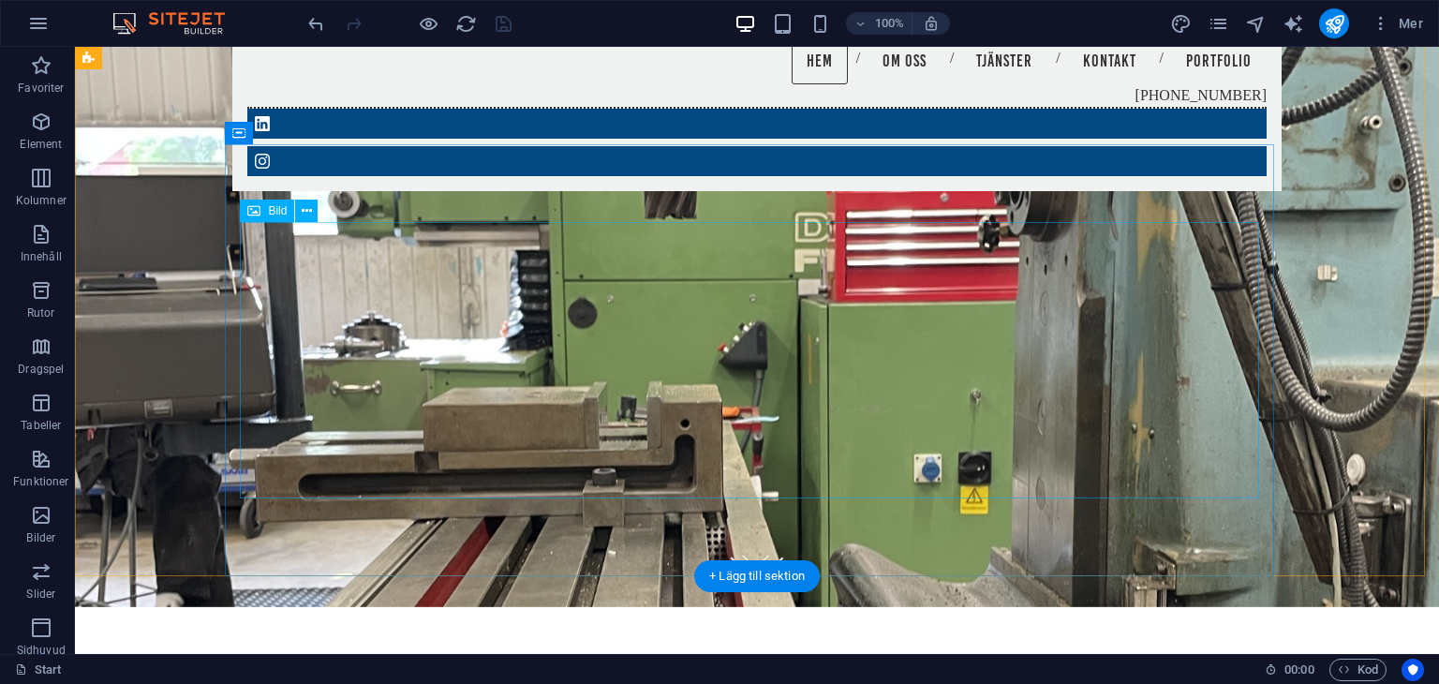
scroll to position [0, 0]
